Goal: Book appointment/travel/reservation

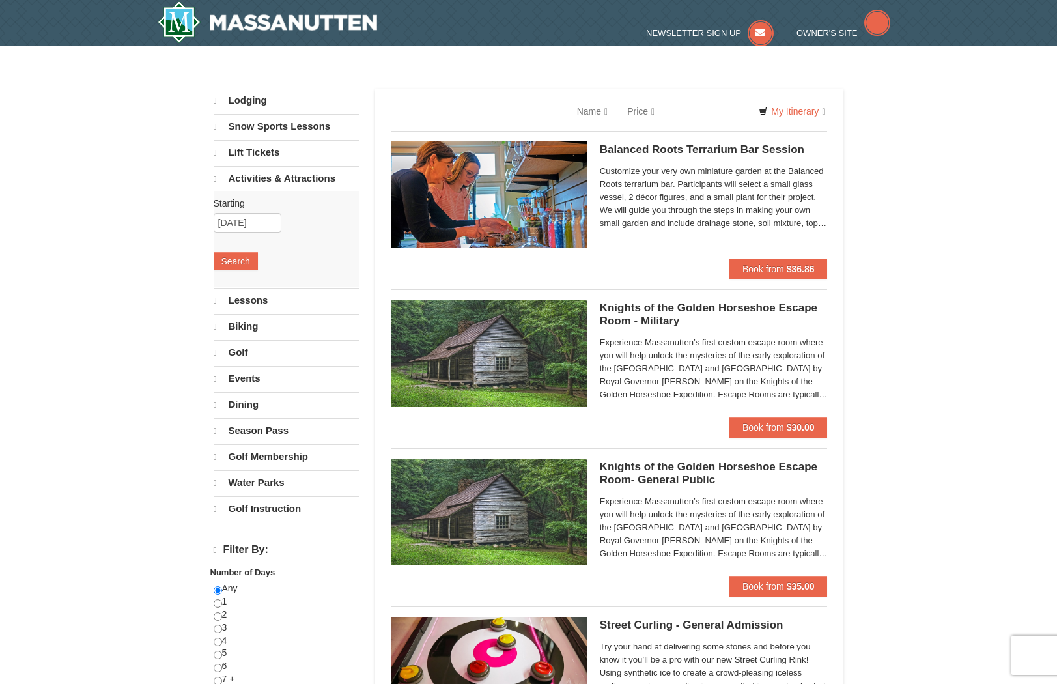
select select "10"
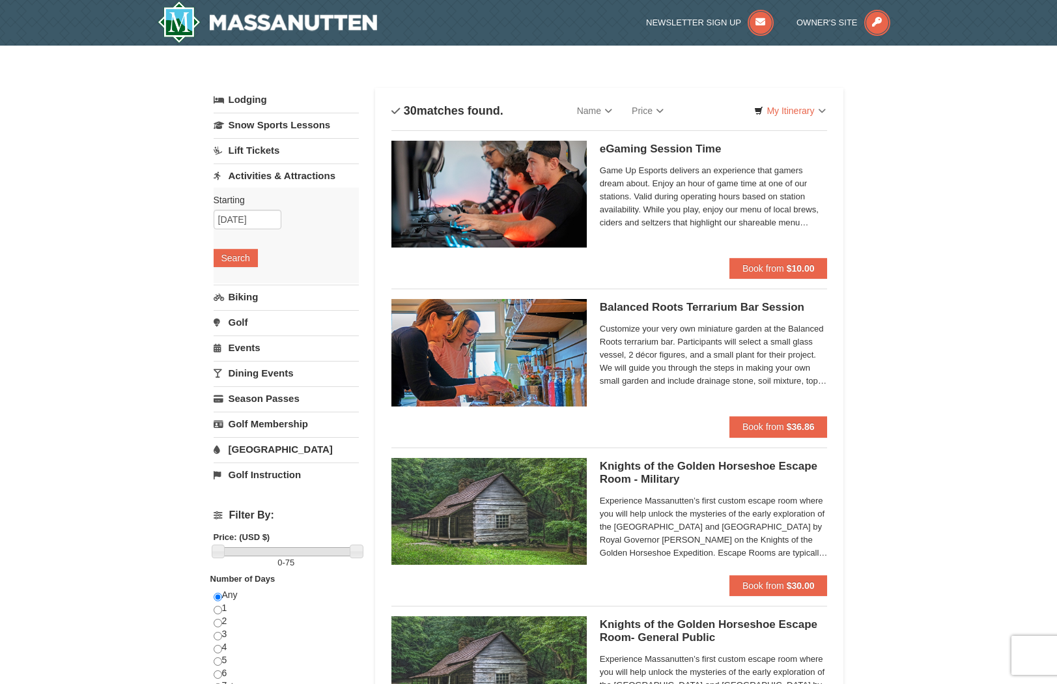
click at [257, 347] on link "Events" at bounding box center [286, 347] width 145 height 24
click at [238, 333] on button "Search" at bounding box center [236, 334] width 44 height 18
